Goal: Communication & Community: Answer question/provide support

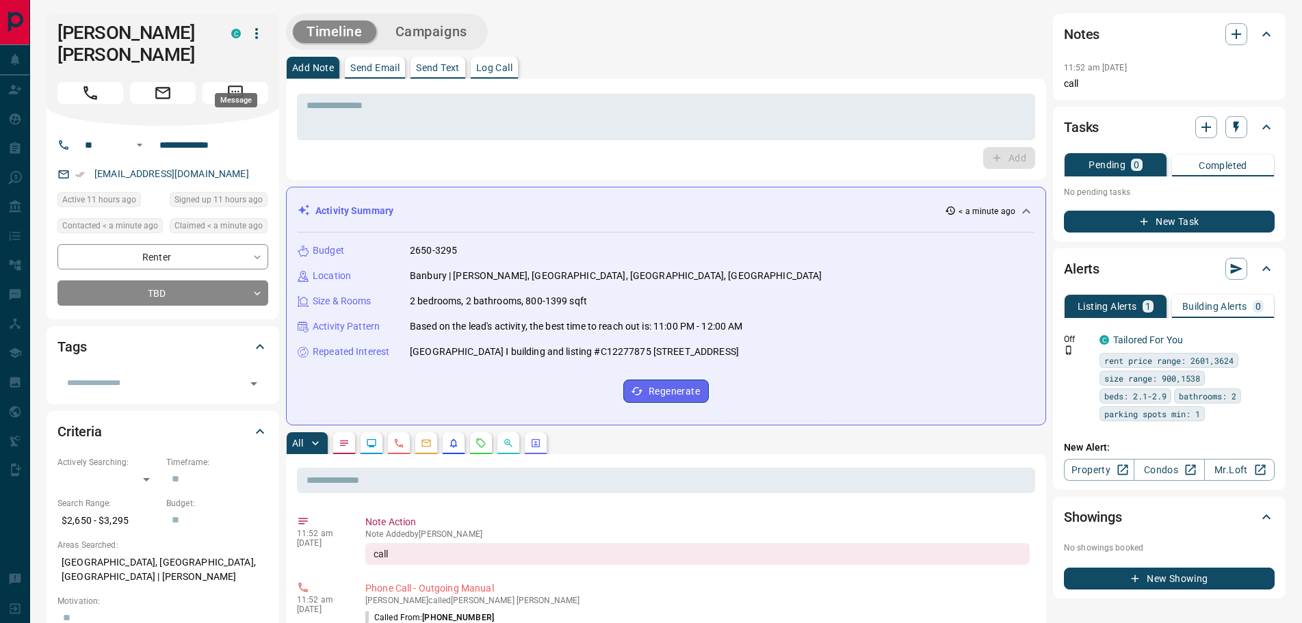
click at [234, 84] on icon "Message" at bounding box center [235, 93] width 18 height 18
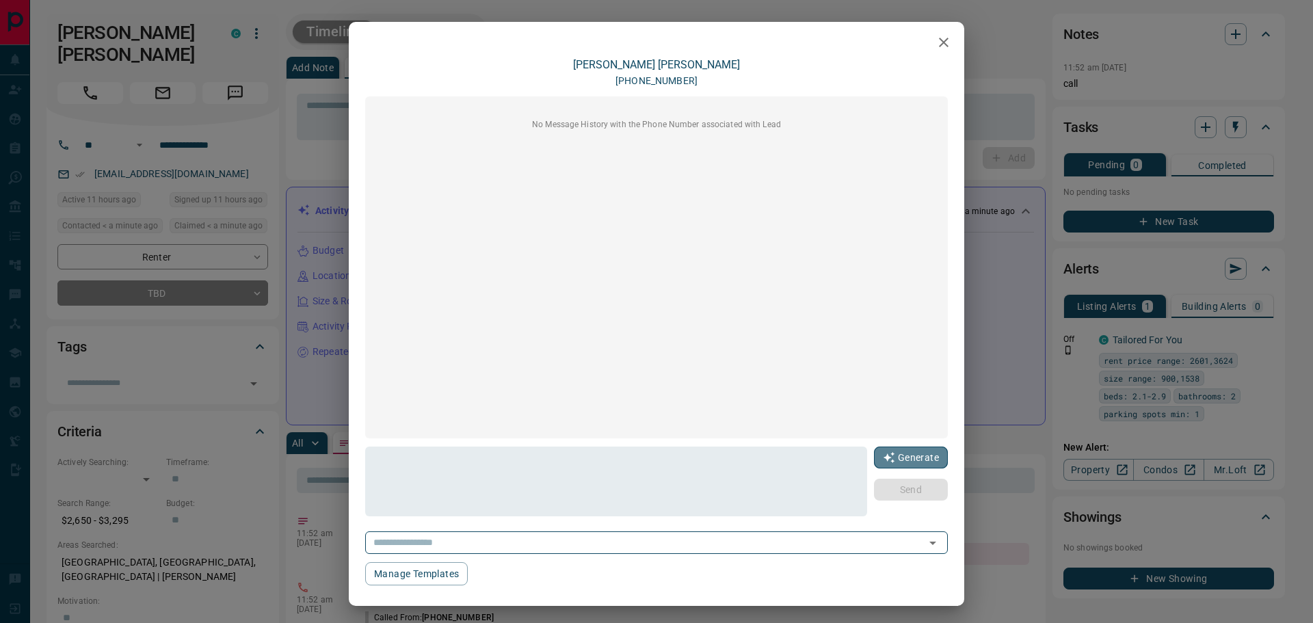
click at [902, 460] on button "Generate" at bounding box center [911, 458] width 74 height 22
type textarea "**********"
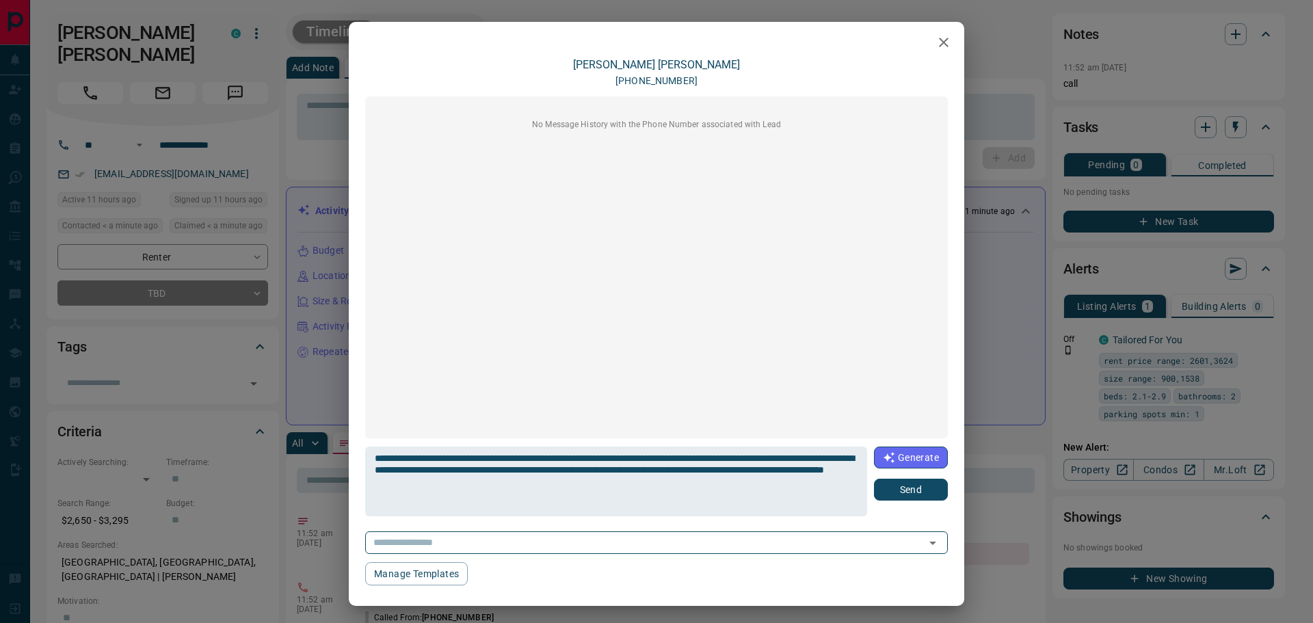
click at [914, 492] on button "Send" at bounding box center [911, 490] width 74 height 22
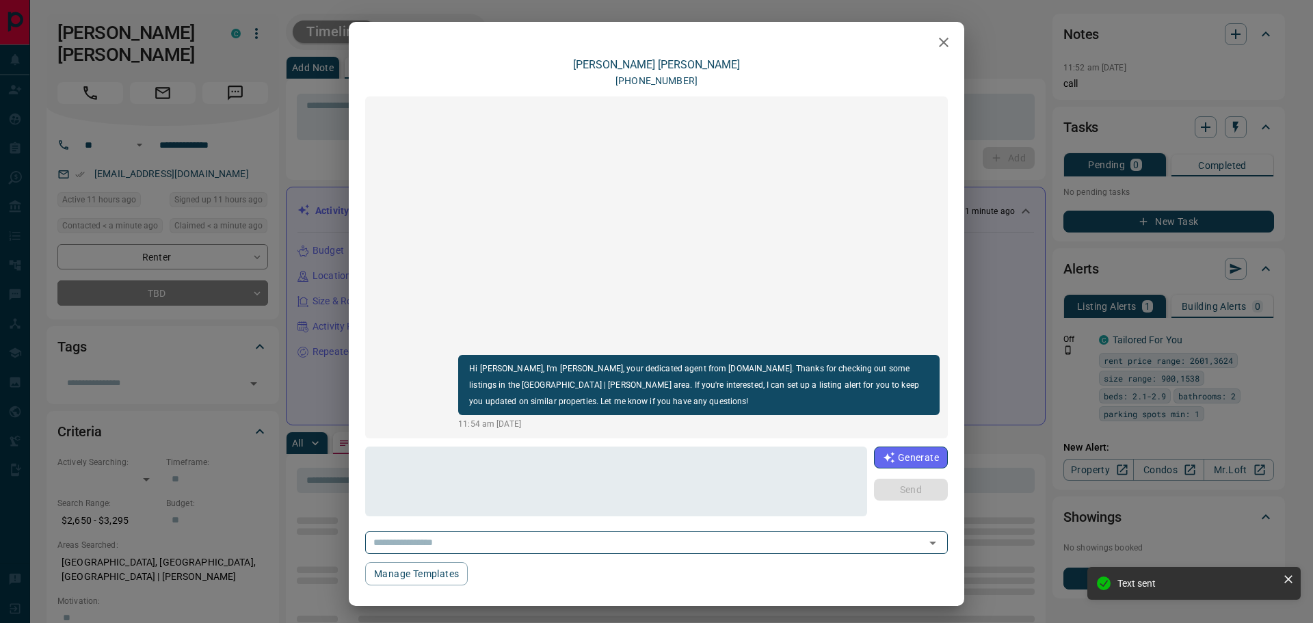
click at [936, 42] on icon "button" at bounding box center [944, 42] width 16 height 16
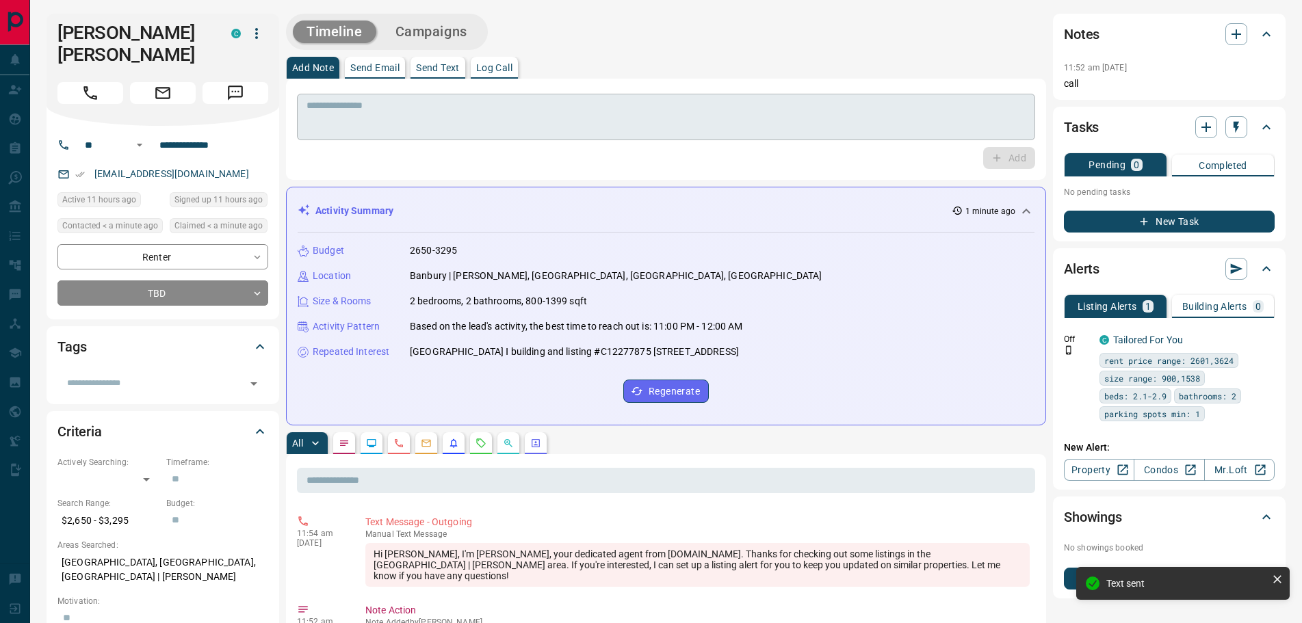
click at [362, 118] on textarea at bounding box center [665, 117] width 719 height 35
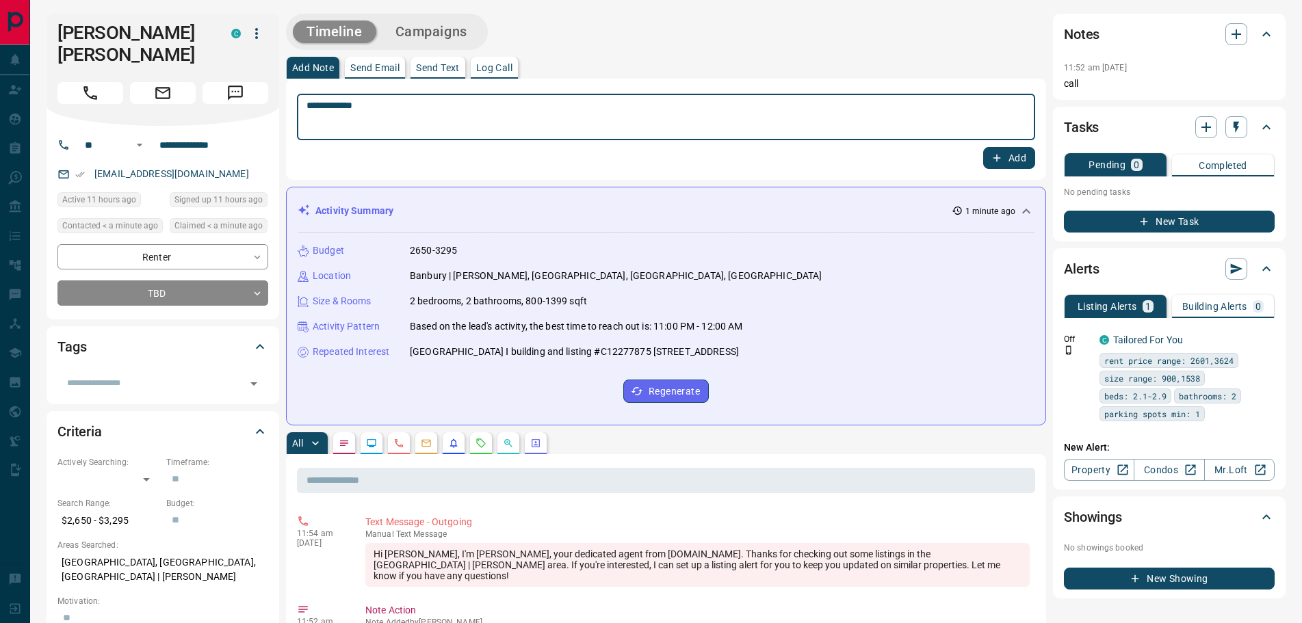
type textarea "**********"
click at [1011, 158] on button "Add" at bounding box center [1009, 158] width 52 height 22
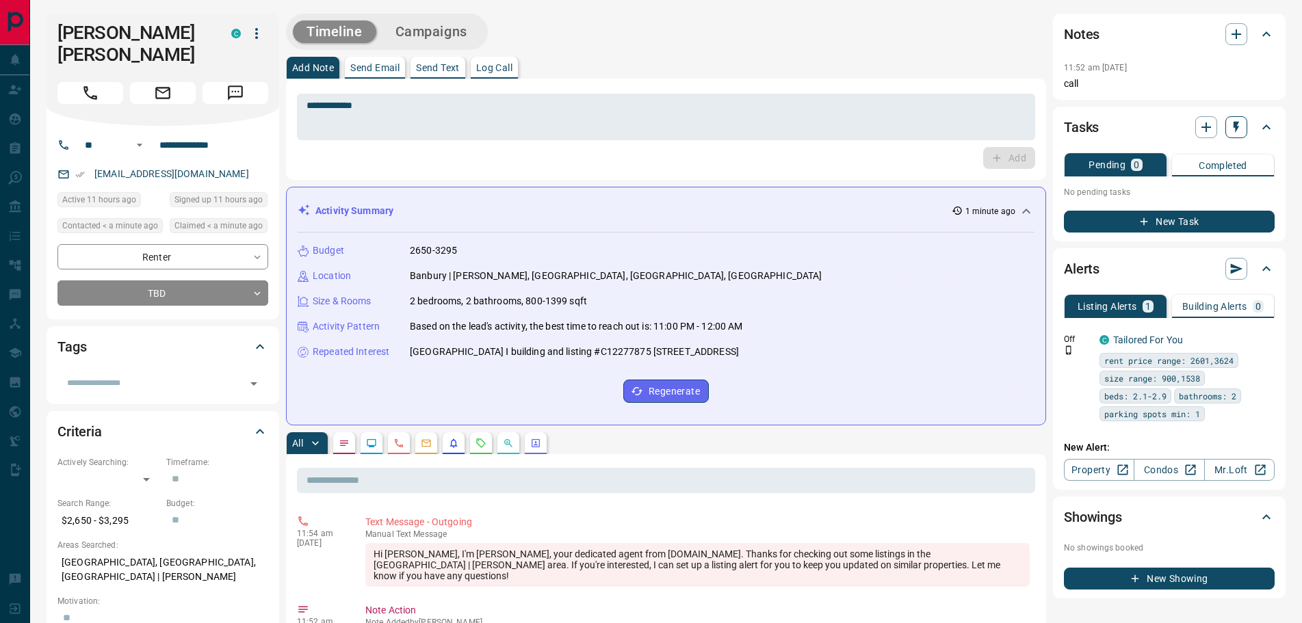
click at [1240, 125] on icon "button" at bounding box center [1236, 127] width 14 height 14
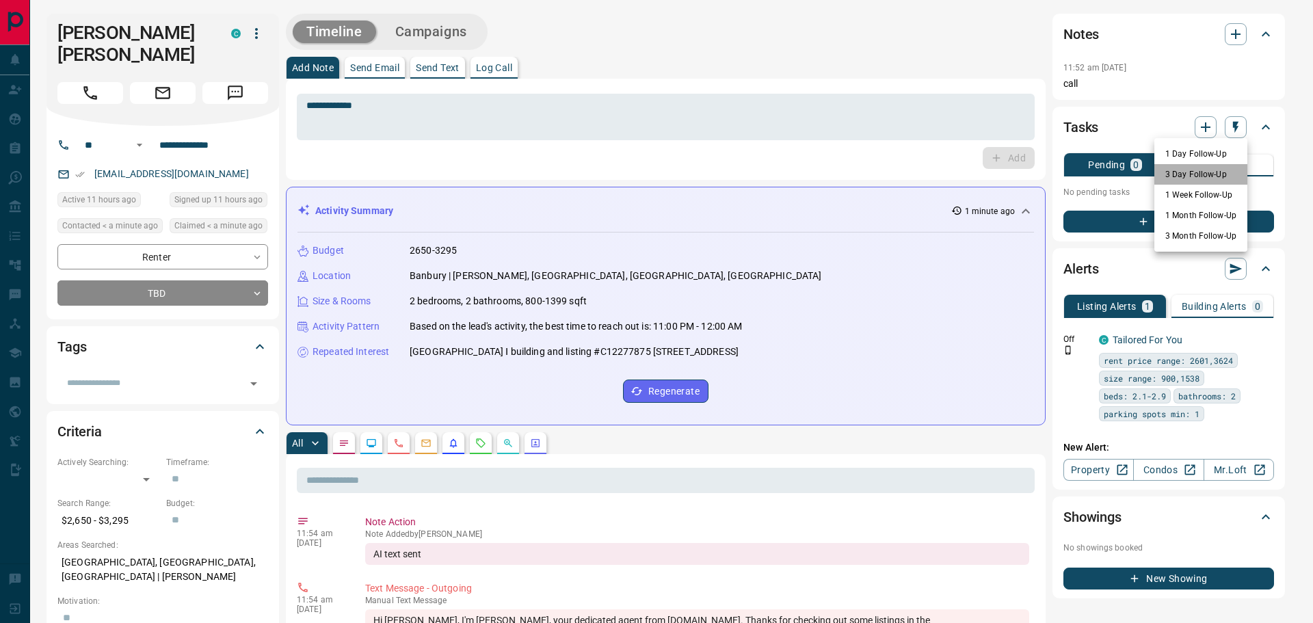
click at [1178, 172] on li "3 Day Follow-Up" at bounding box center [1201, 174] width 93 height 21
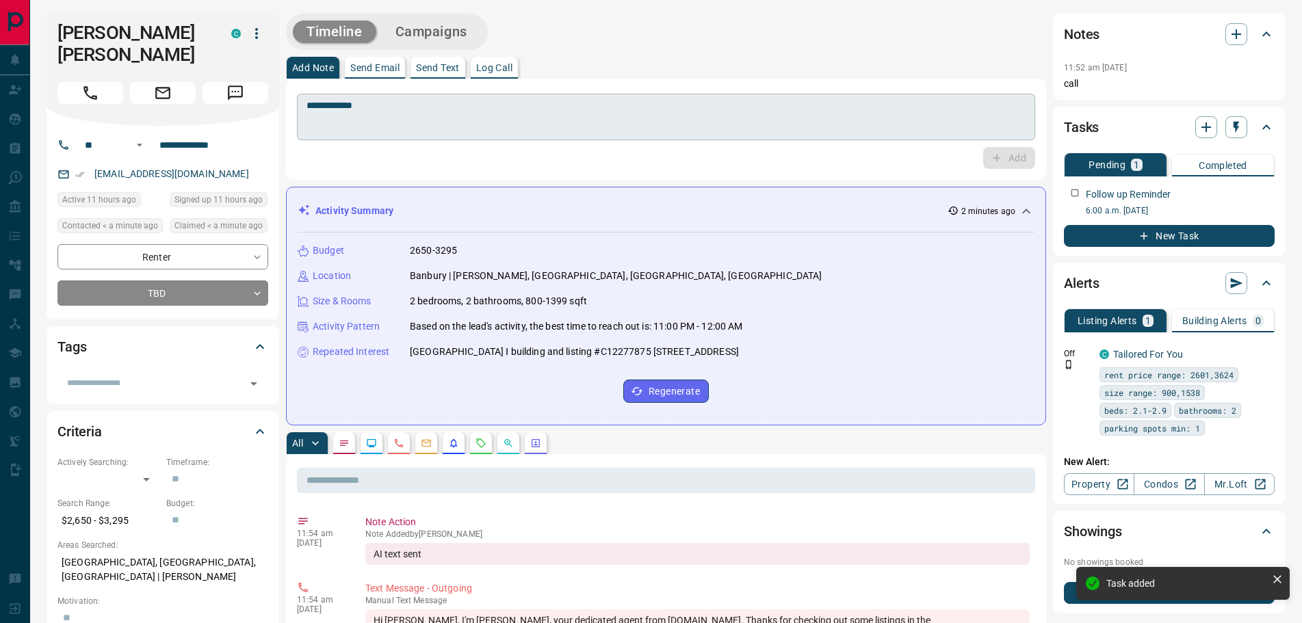
click at [398, 98] on div "**********" at bounding box center [666, 117] width 738 height 47
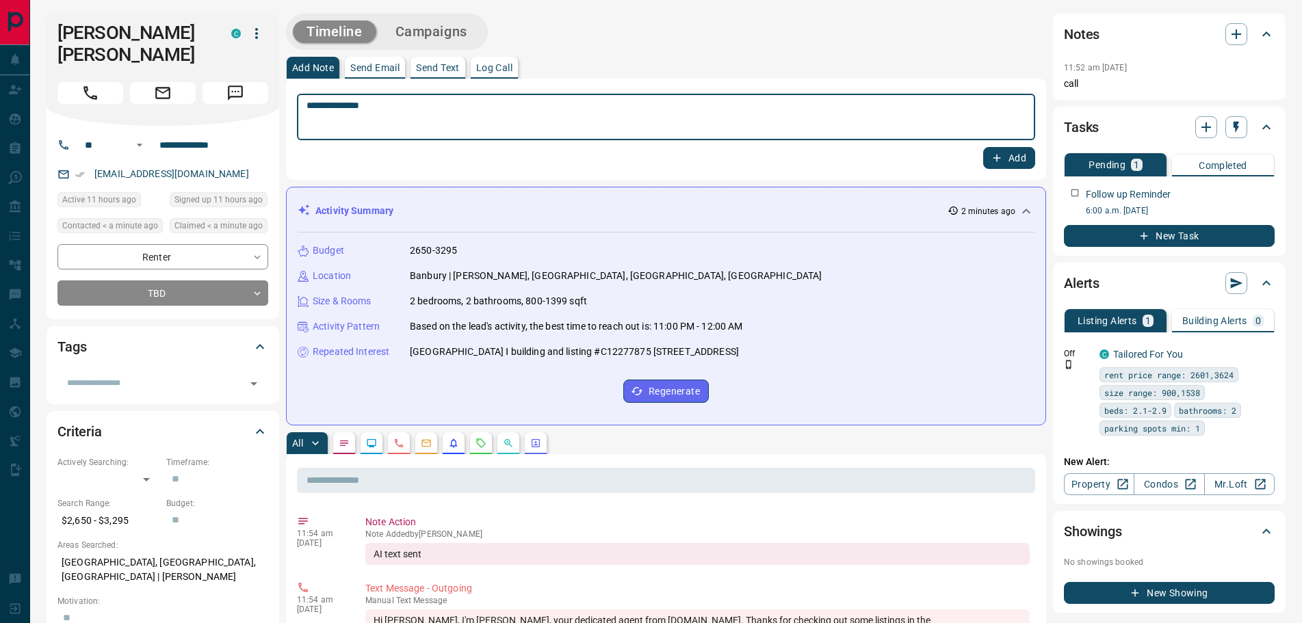
type textarea "**********"
click at [1000, 151] on button "Add" at bounding box center [1009, 158] width 52 height 22
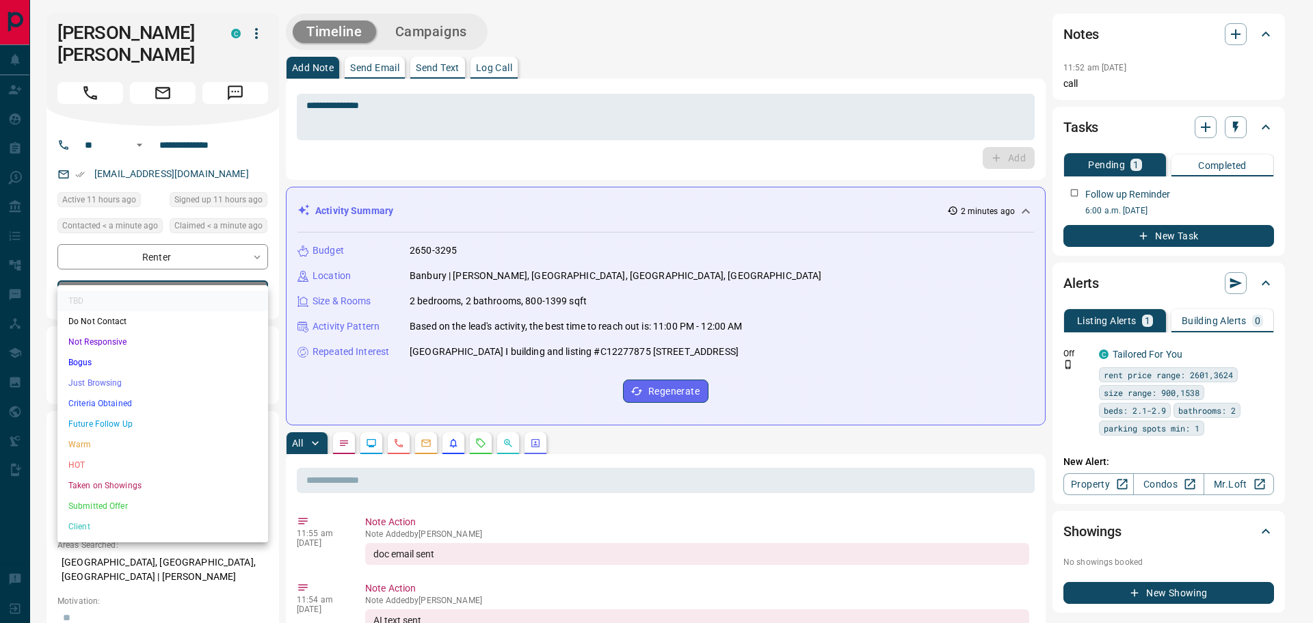
click at [105, 399] on li "Criteria Obtained" at bounding box center [162, 403] width 211 height 21
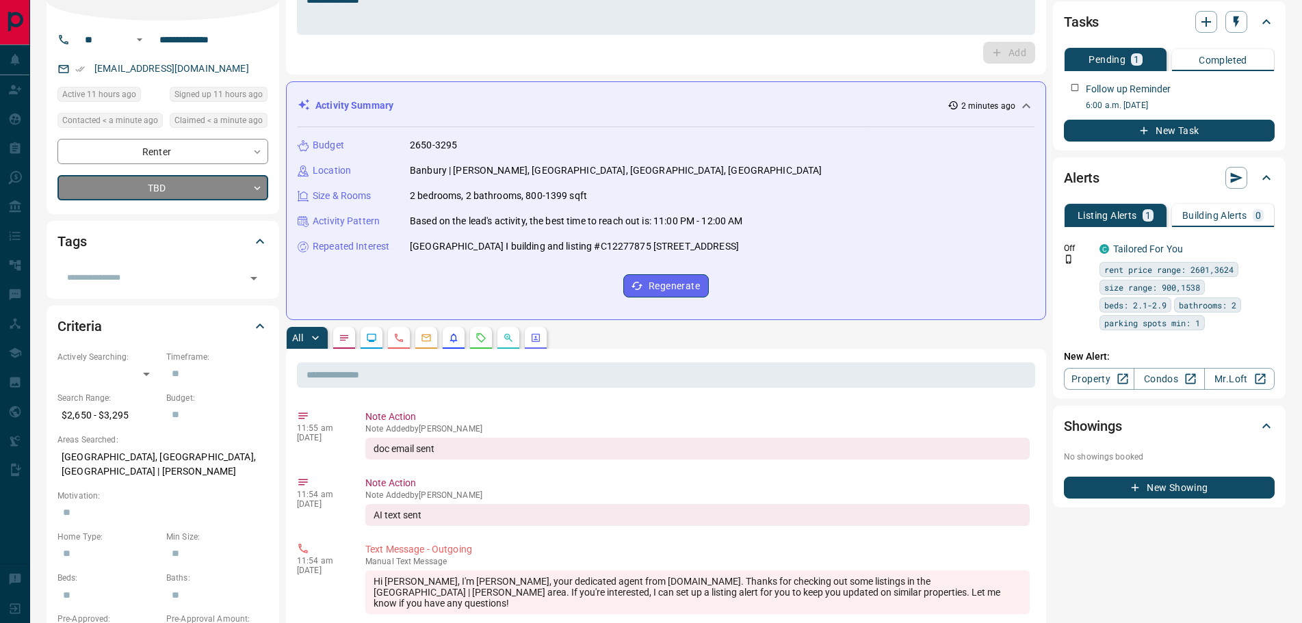
scroll to position [205, 0]
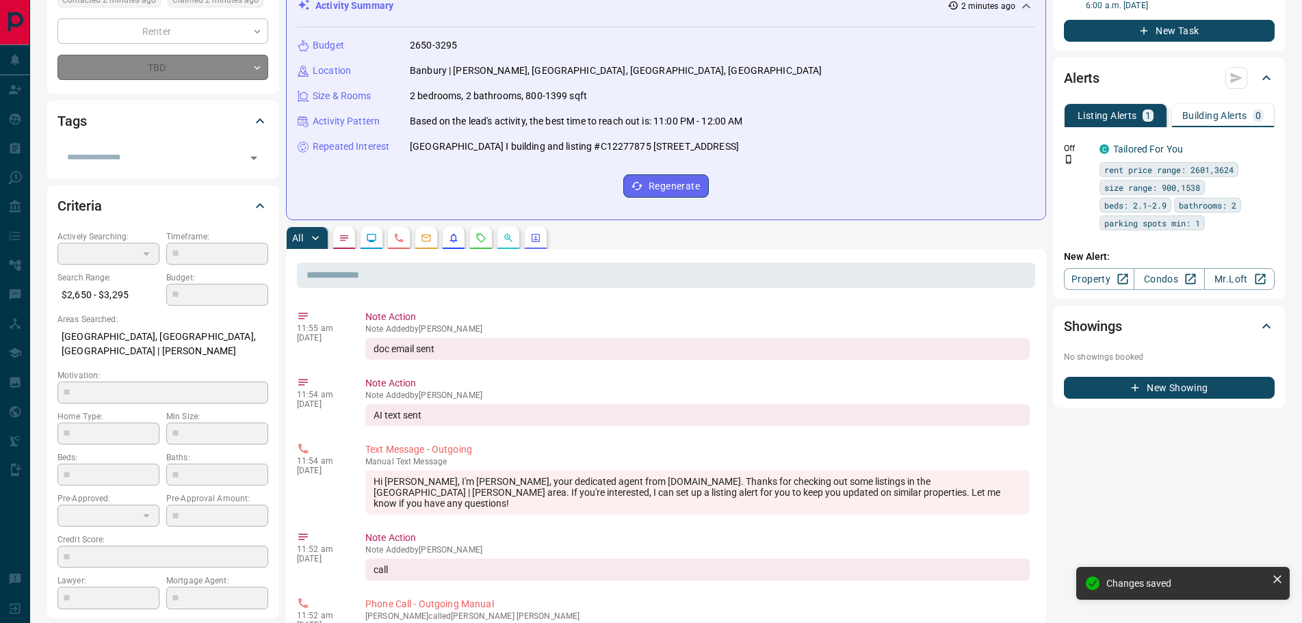
type input "*"
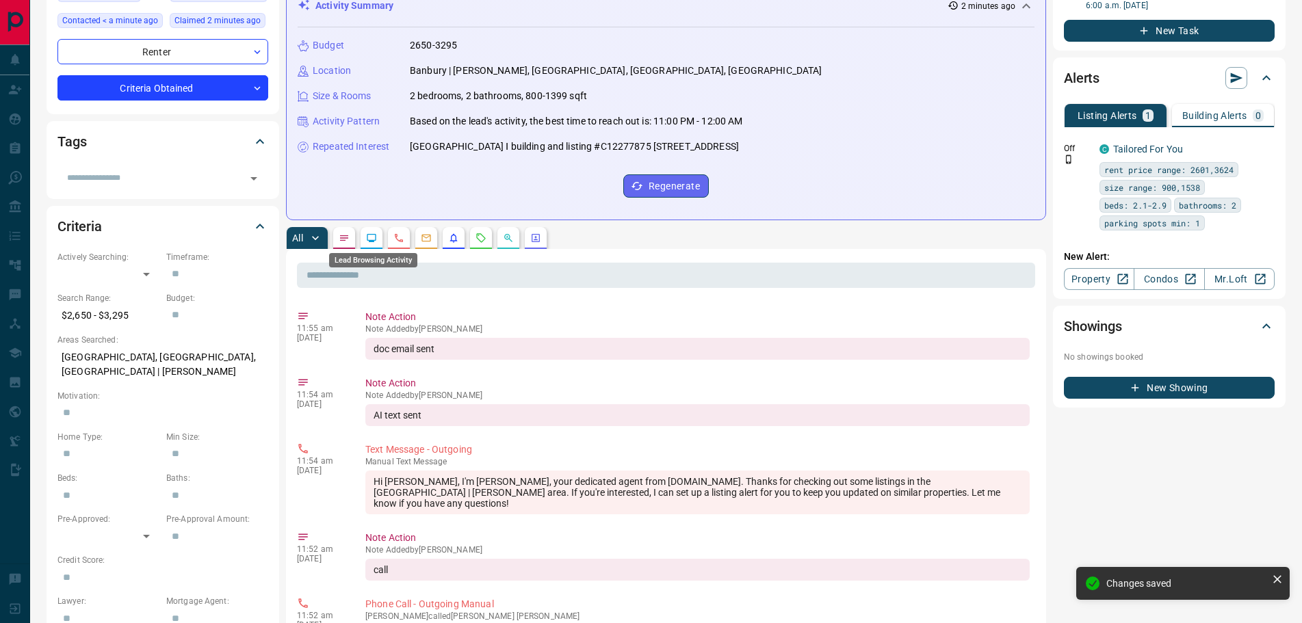
click at [372, 239] on icon "Lead Browsing Activity" at bounding box center [371, 238] width 11 height 11
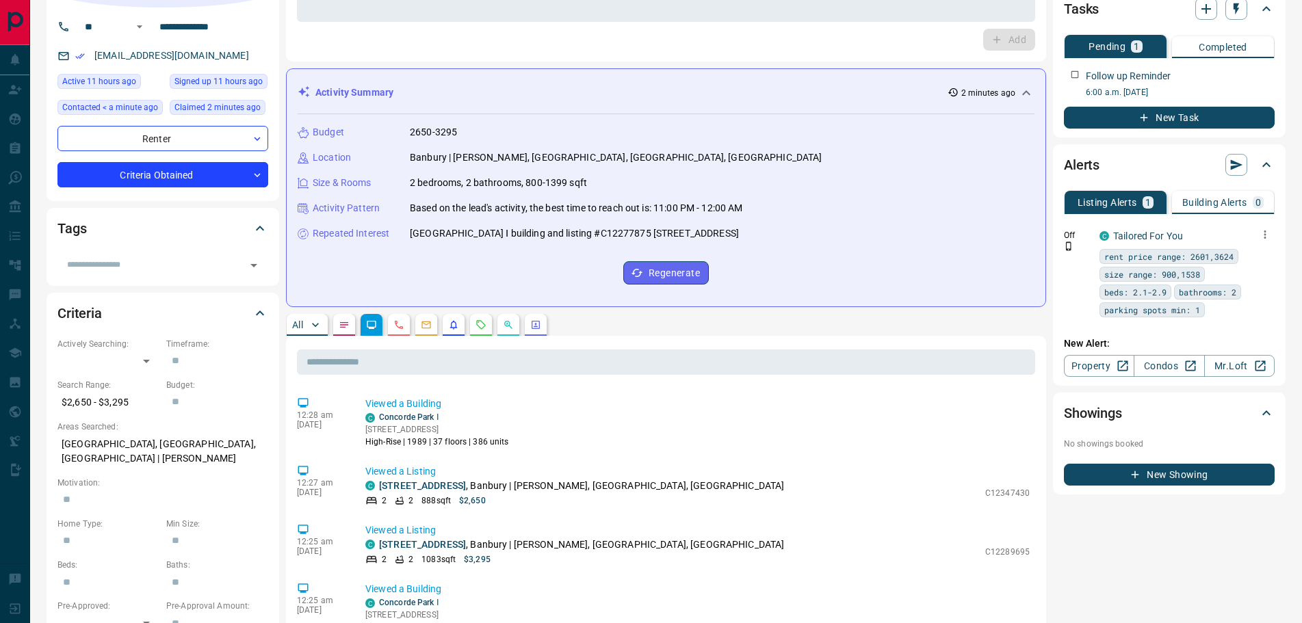
scroll to position [68, 0]
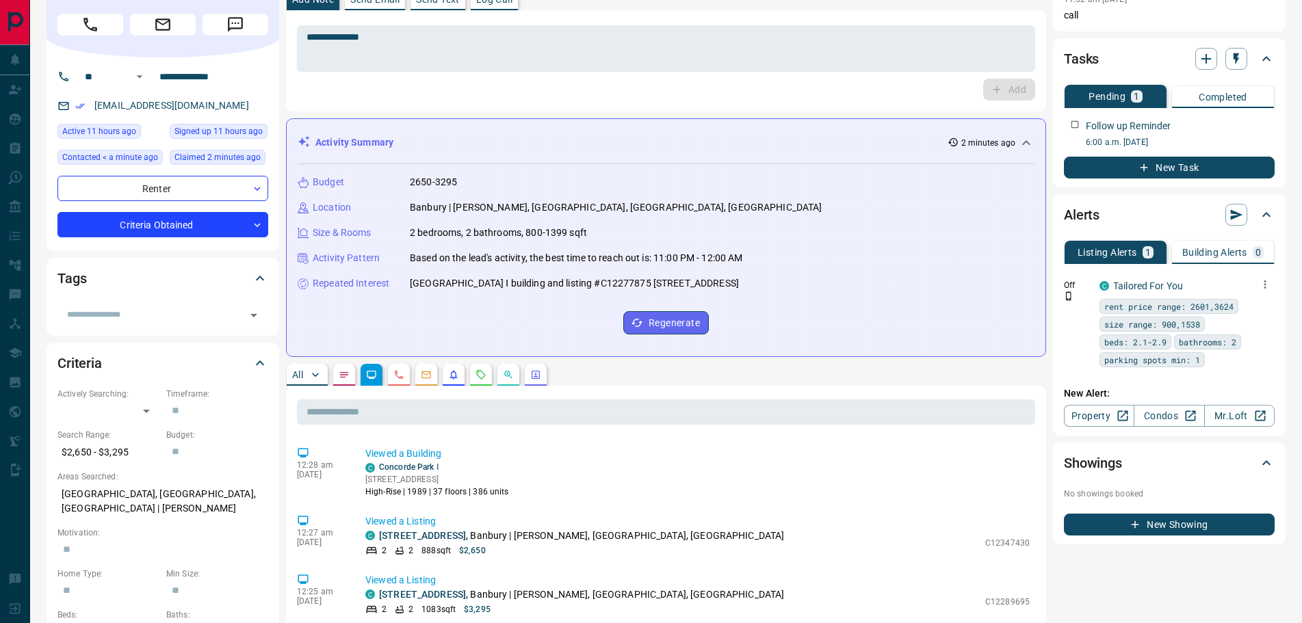
click at [1265, 289] on icon "button" at bounding box center [1265, 284] width 12 height 12
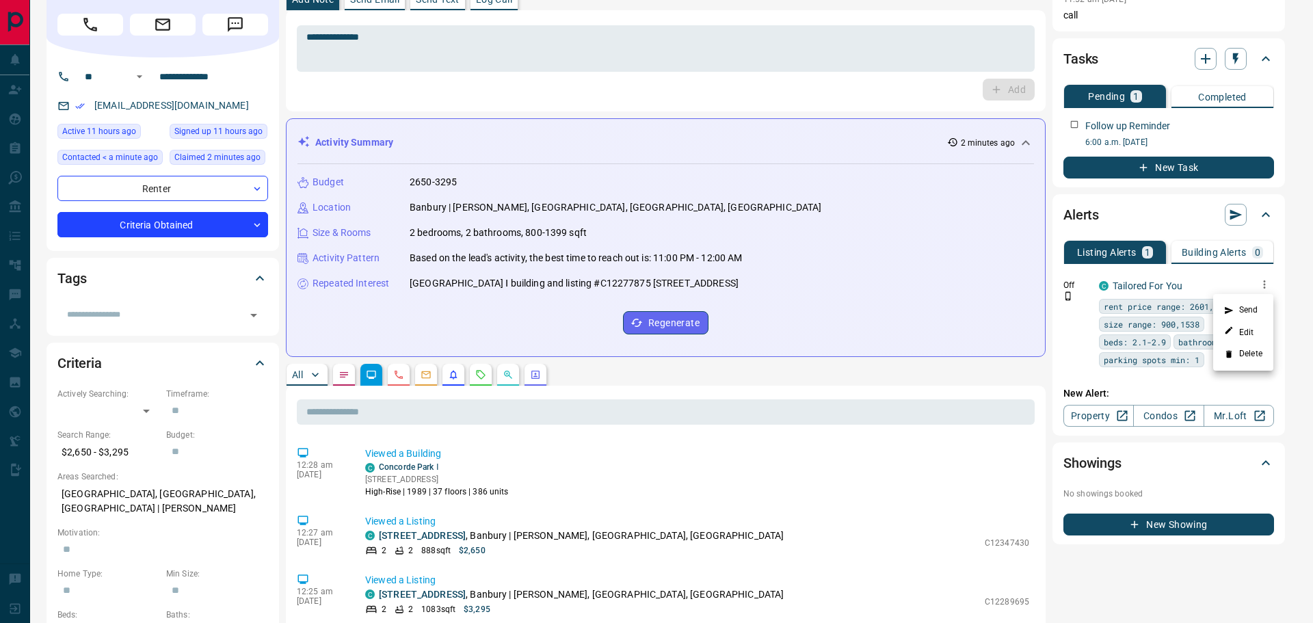
click at [1242, 354] on li "Delete" at bounding box center [1243, 354] width 60 height 22
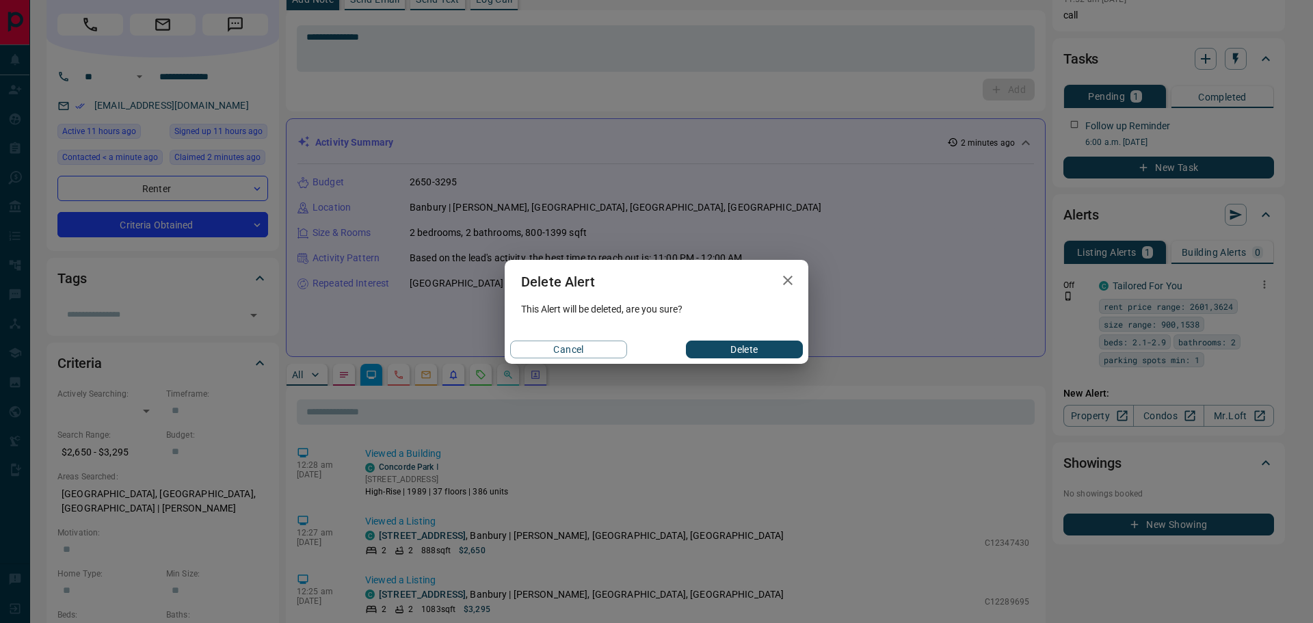
click at [760, 349] on button "Delete" at bounding box center [744, 350] width 117 height 18
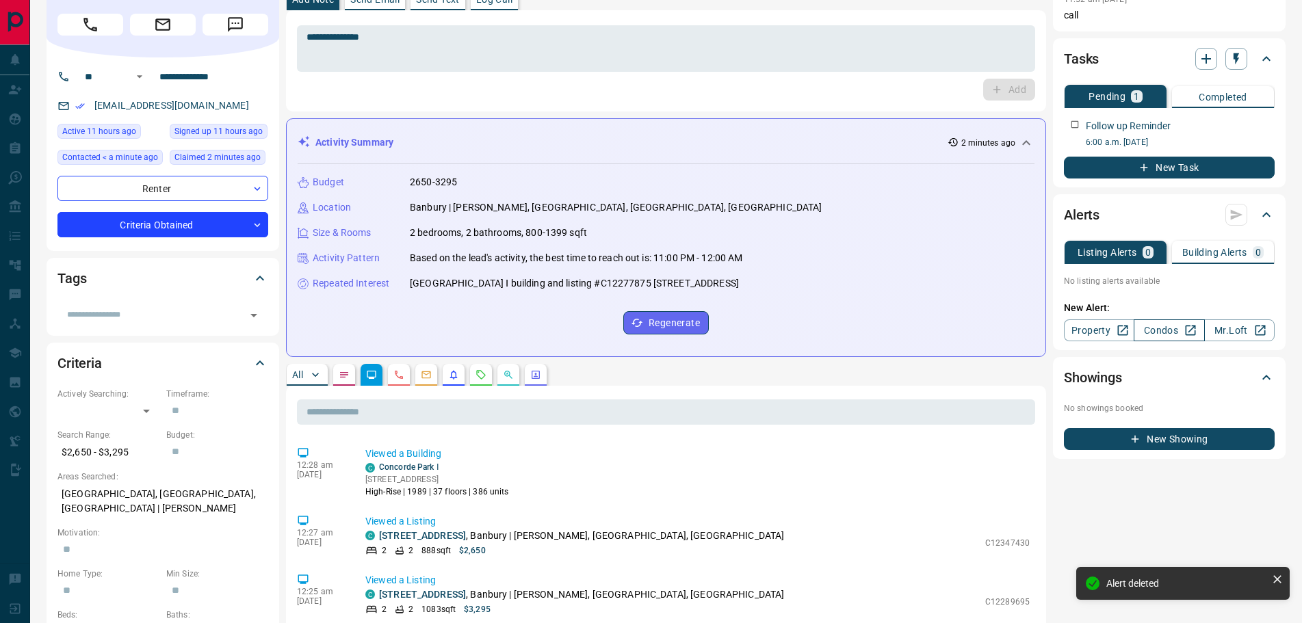
click at [1168, 328] on link "Condos" at bounding box center [1168, 330] width 70 height 22
